Goal: Task Accomplishment & Management: Use online tool/utility

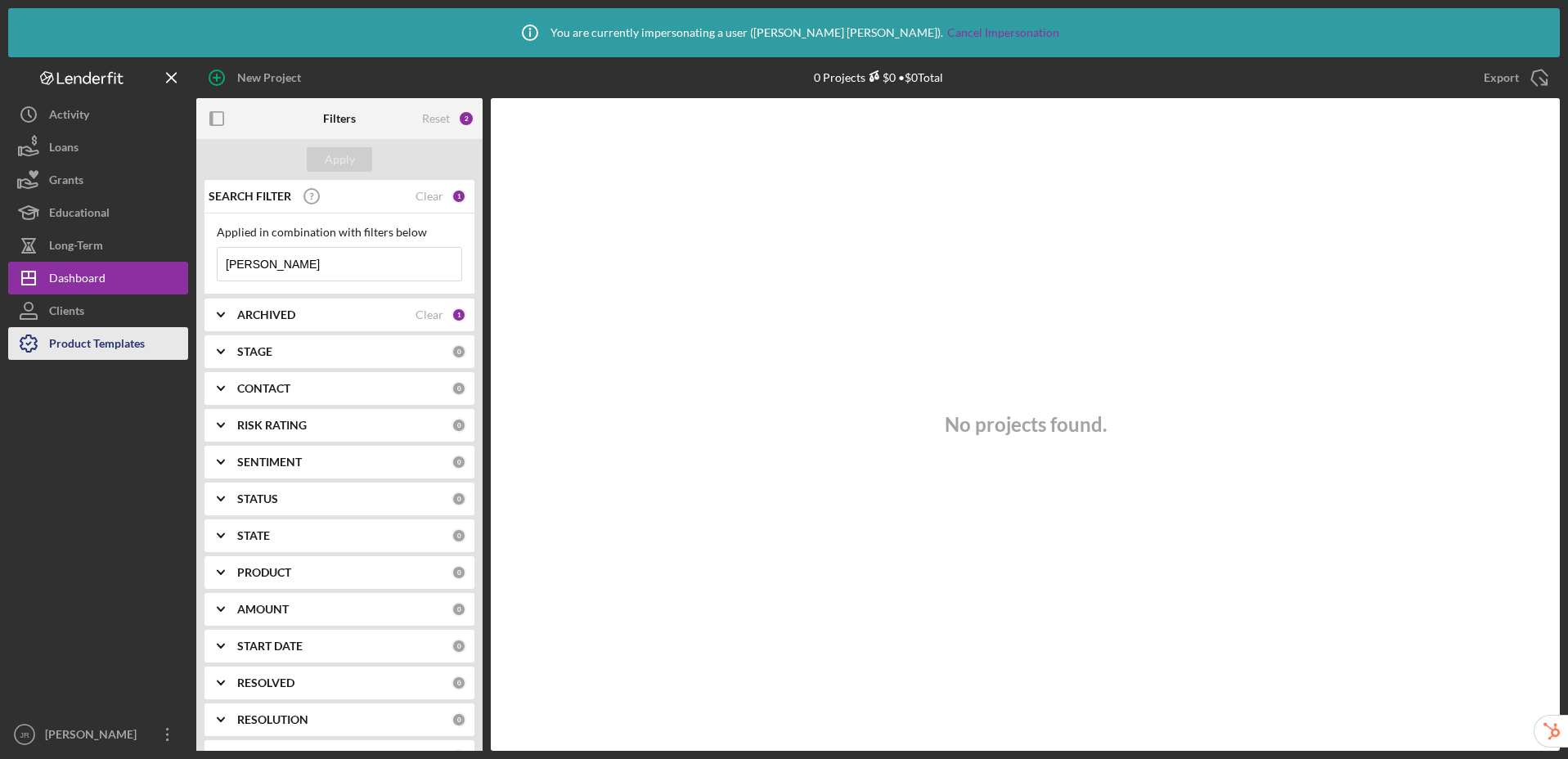
click at [111, 346] on div "Product Templates" at bounding box center [97, 346] width 96 height 37
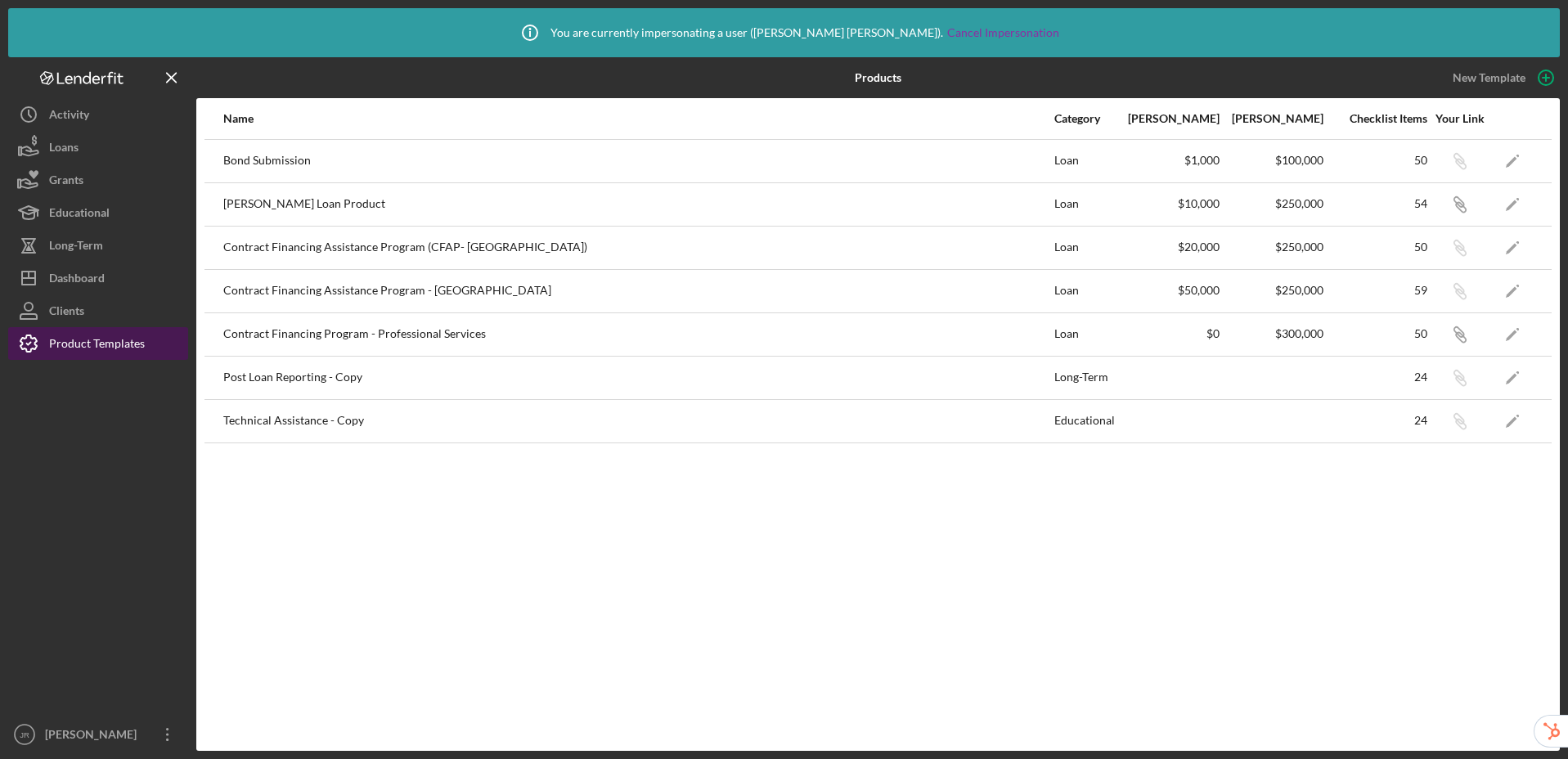
click at [111, 346] on div "Product Templates" at bounding box center [97, 346] width 96 height 37
click at [1518, 164] on icon "Icon/Edit" at bounding box center [1513, 160] width 37 height 37
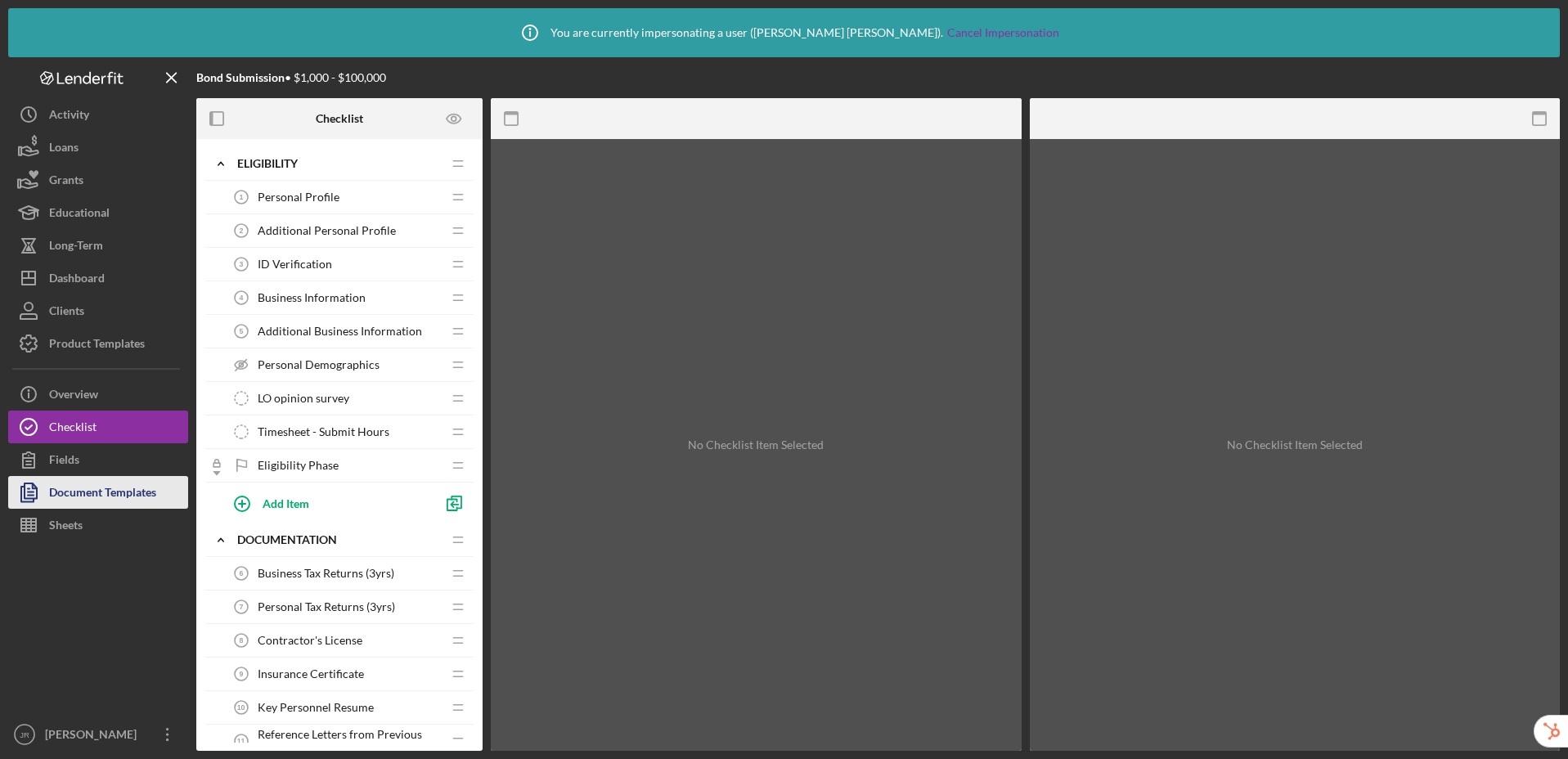
click at [135, 491] on div "Document Templates" at bounding box center [103, 494] width 108 height 37
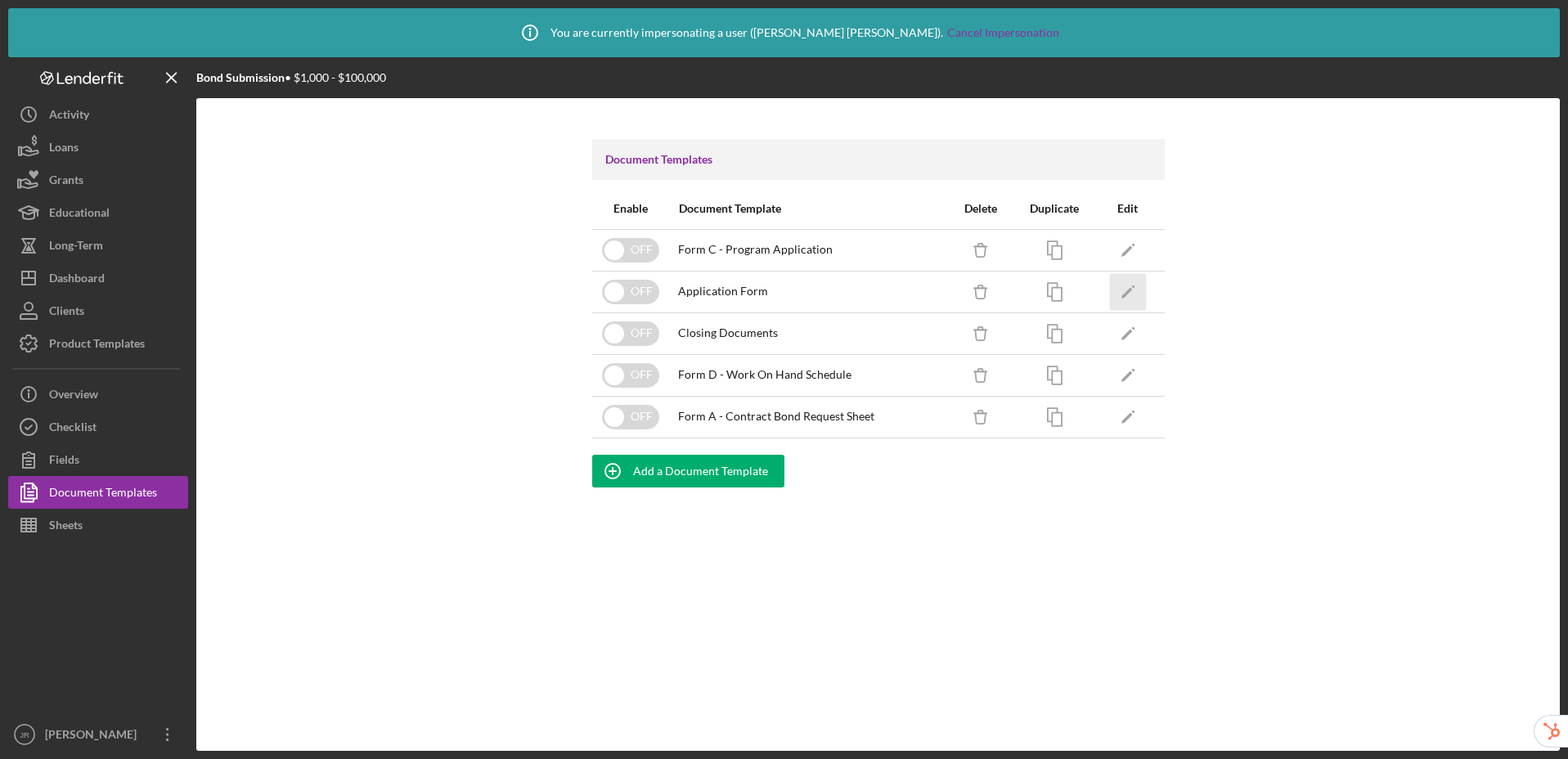
click at [1126, 292] on polygon "button" at bounding box center [1126, 293] width 12 height 12
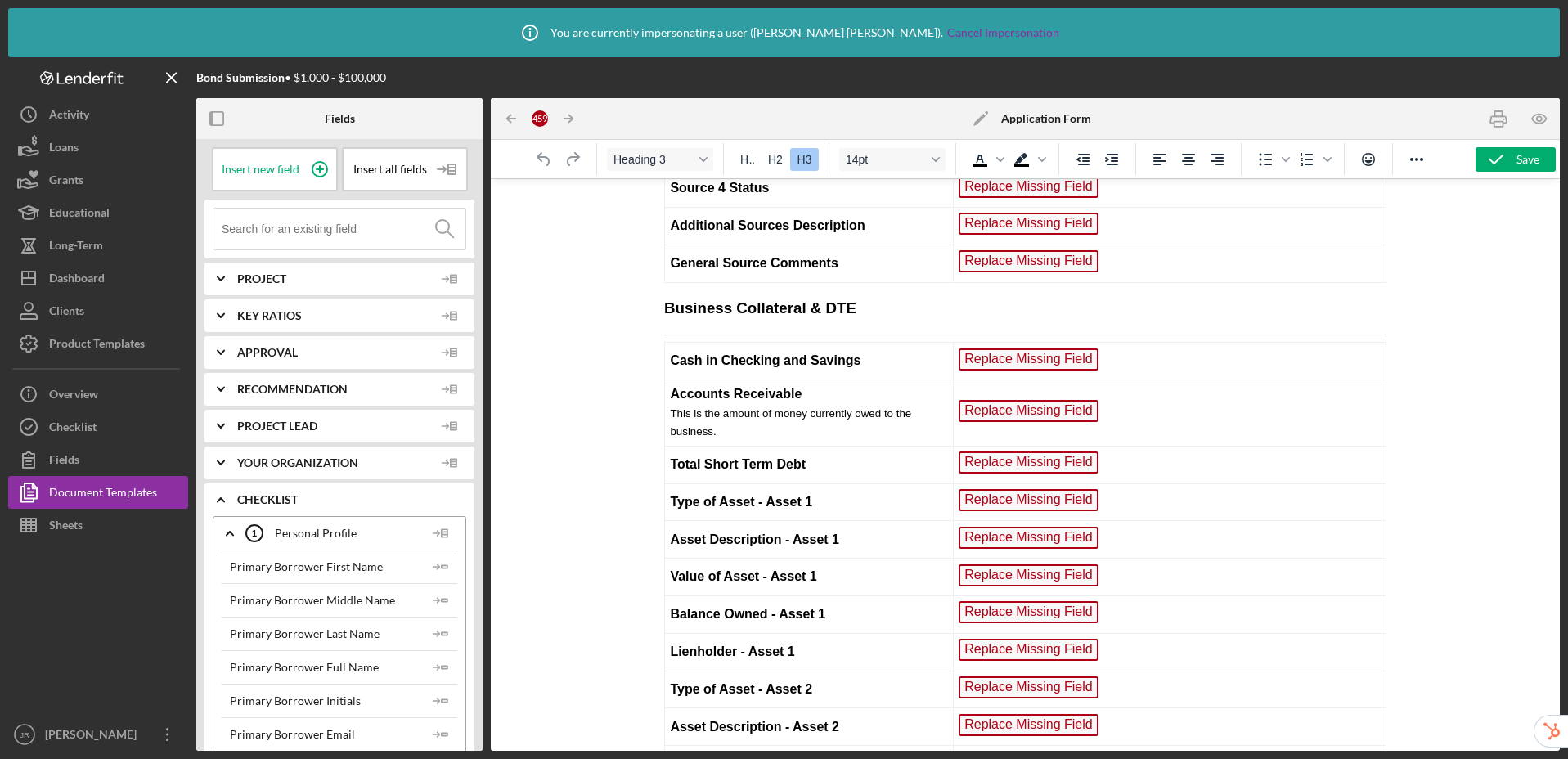
scroll to position [9542, 0]
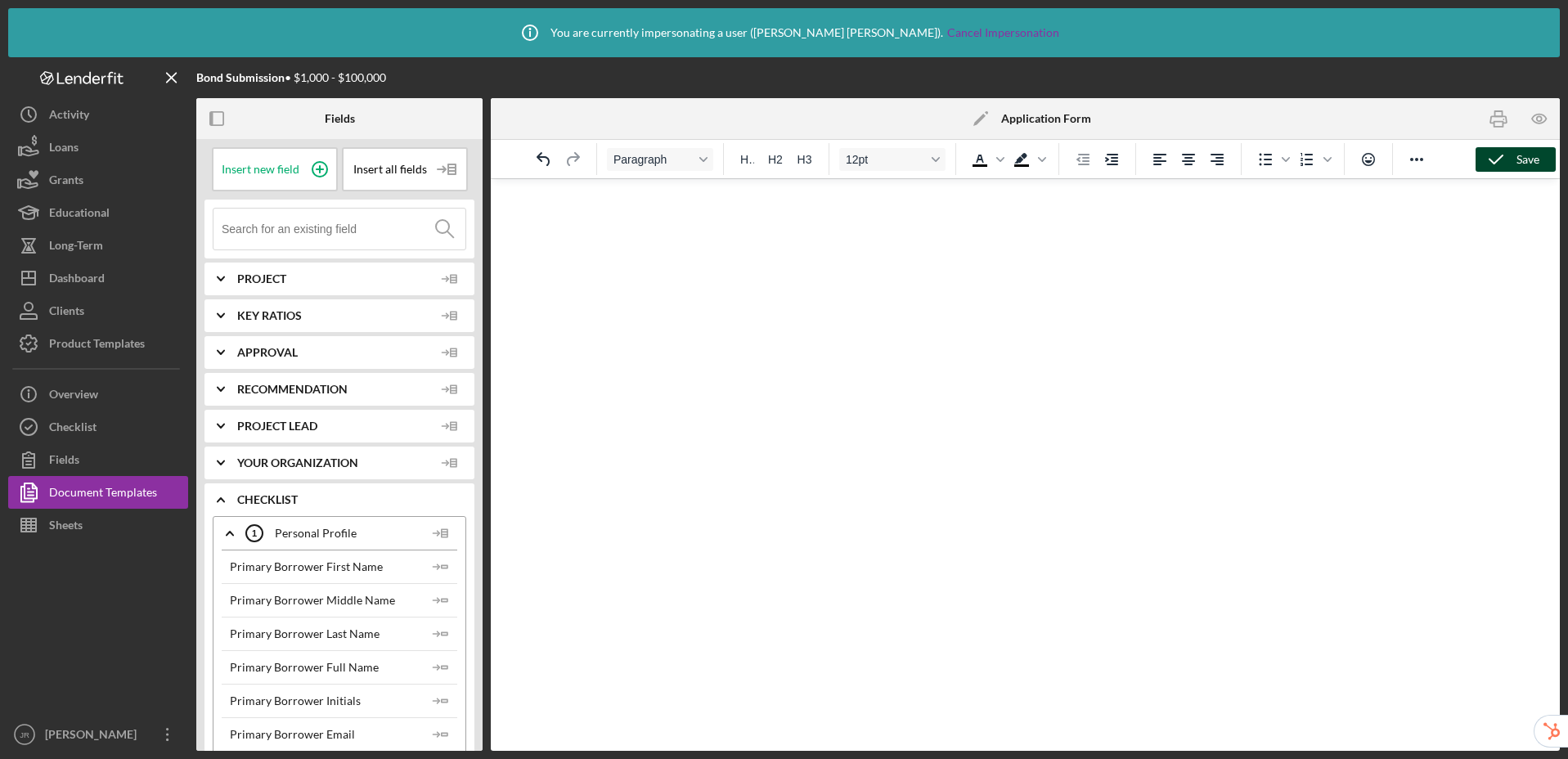
click at [1499, 166] on icon "button" at bounding box center [1496, 159] width 41 height 41
